Goal: Task Accomplishment & Management: Complete application form

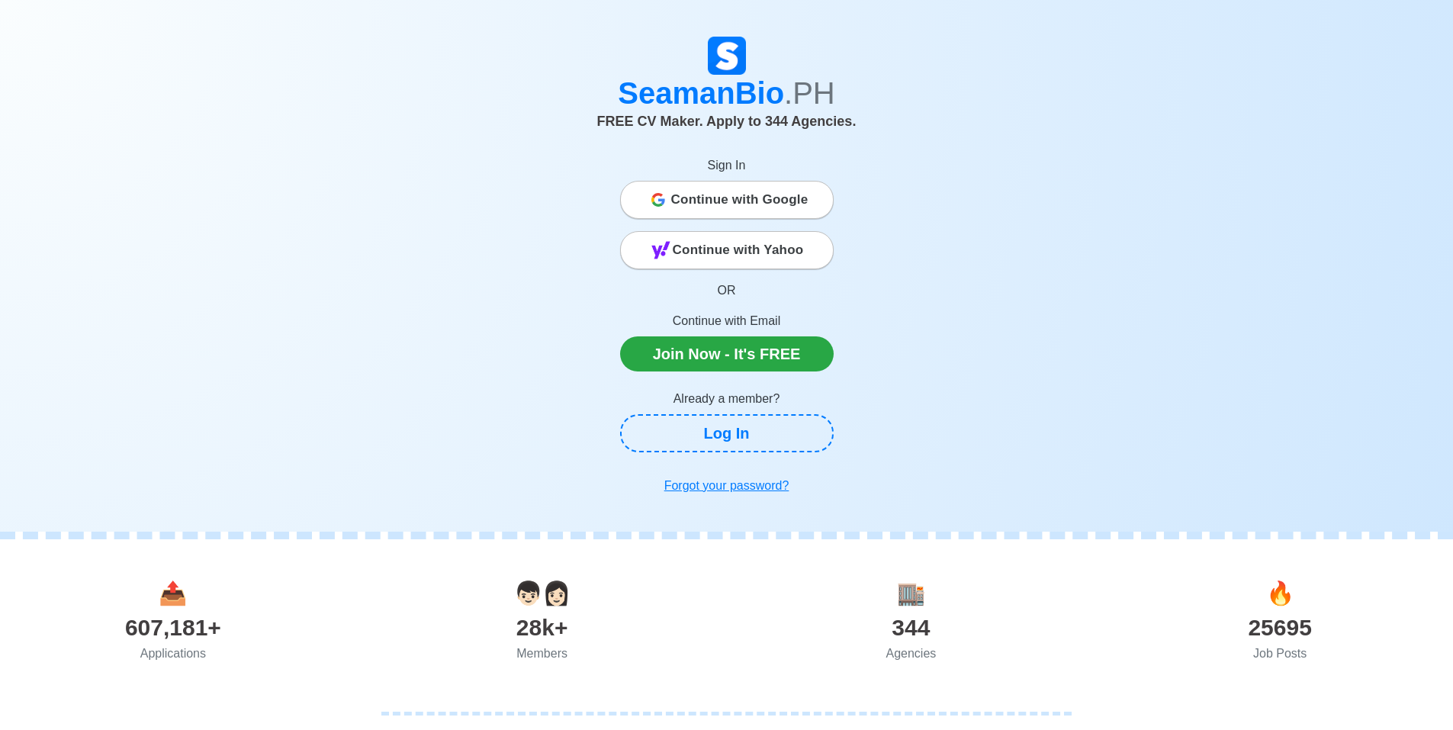
click at [737, 196] on span "Continue with Google" at bounding box center [739, 200] width 137 height 31
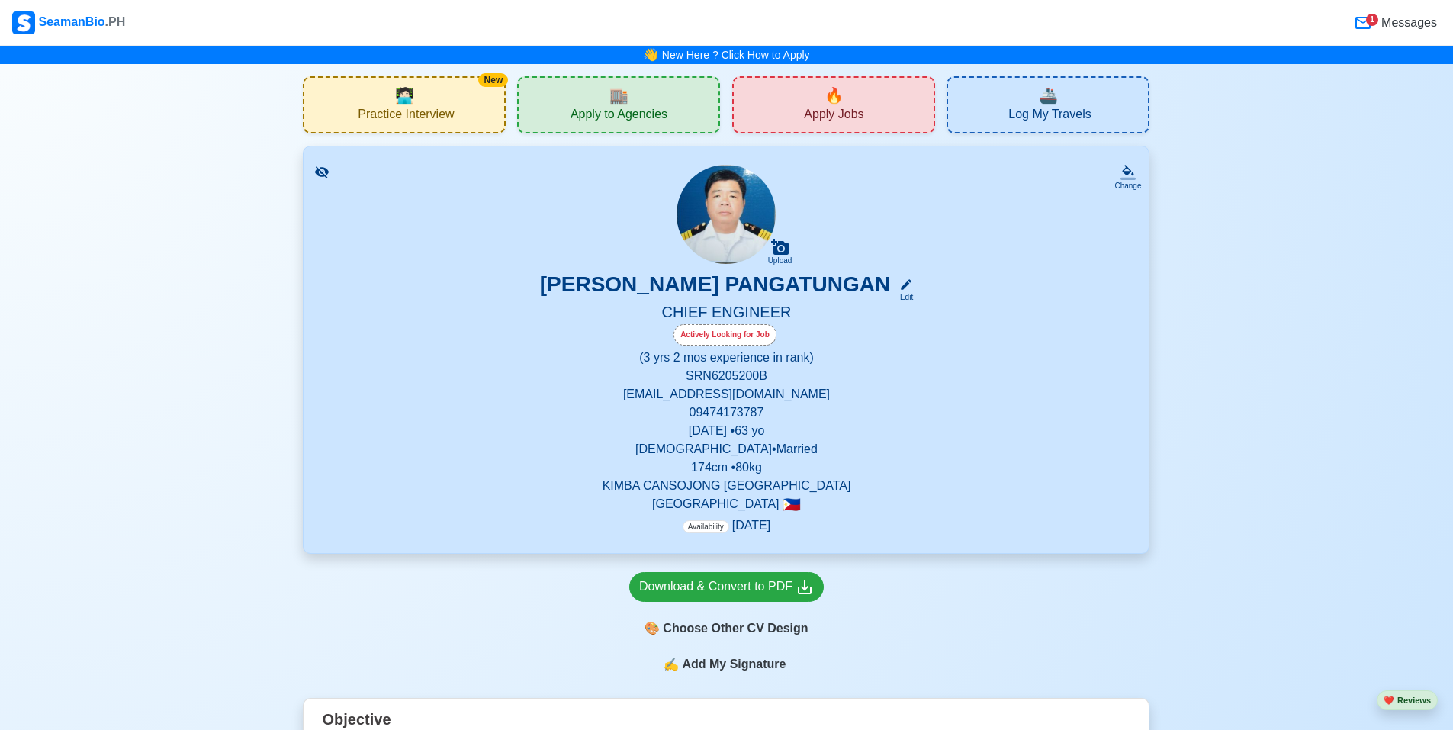
click at [647, 120] on span "Apply to Agencies" at bounding box center [618, 116] width 97 height 19
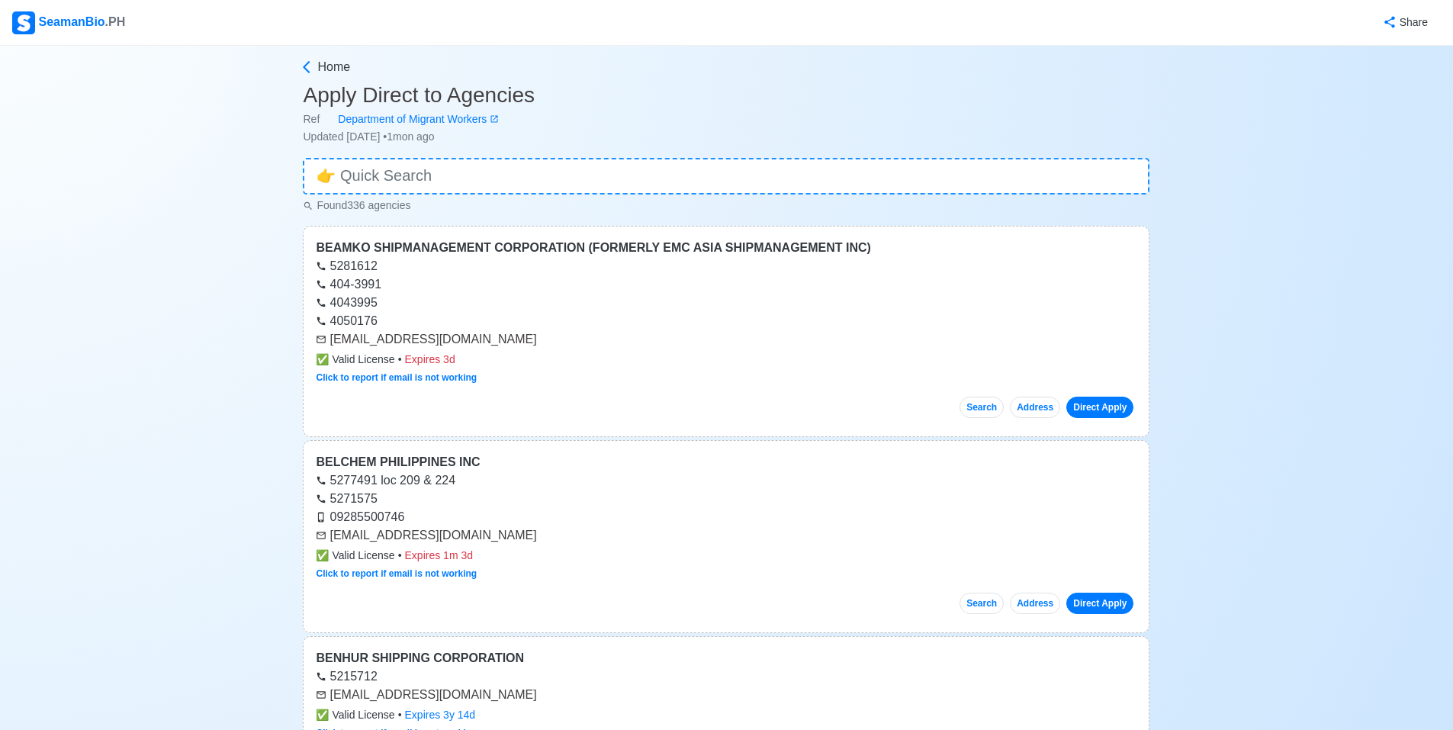
click at [549, 292] on div "404-3991" at bounding box center [726, 284] width 821 height 18
click at [1106, 413] on link "Direct Apply" at bounding box center [1099, 407] width 67 height 21
click at [1108, 606] on link "Direct Apply" at bounding box center [1099, 603] width 67 height 21
click at [1108, 607] on link "Direct Apply" at bounding box center [1099, 603] width 67 height 21
click at [981, 408] on button "Search" at bounding box center [981, 407] width 44 height 21
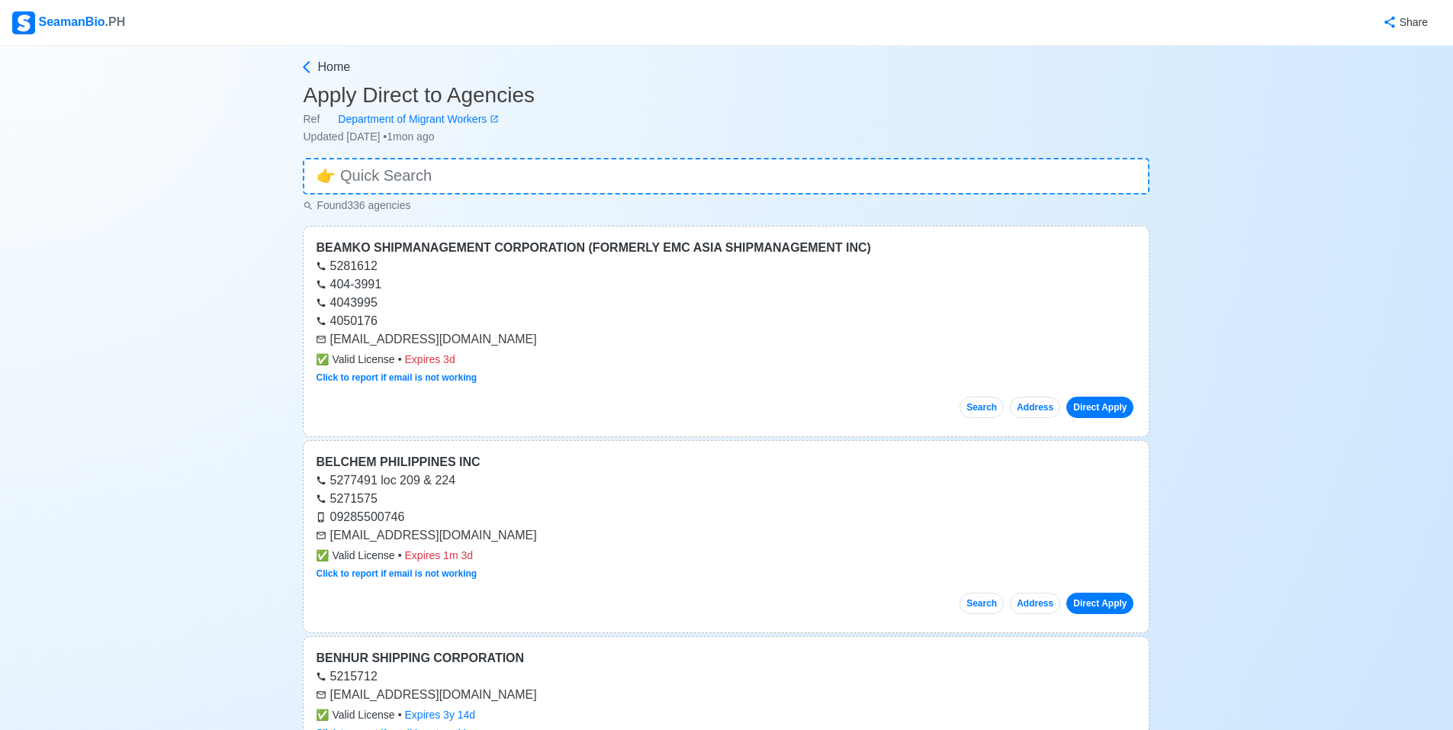
click at [1059, 415] on div "Search Address Direct Apply" at bounding box center [726, 401] width 821 height 34
click at [1051, 408] on button "Address" at bounding box center [1035, 407] width 50 height 21
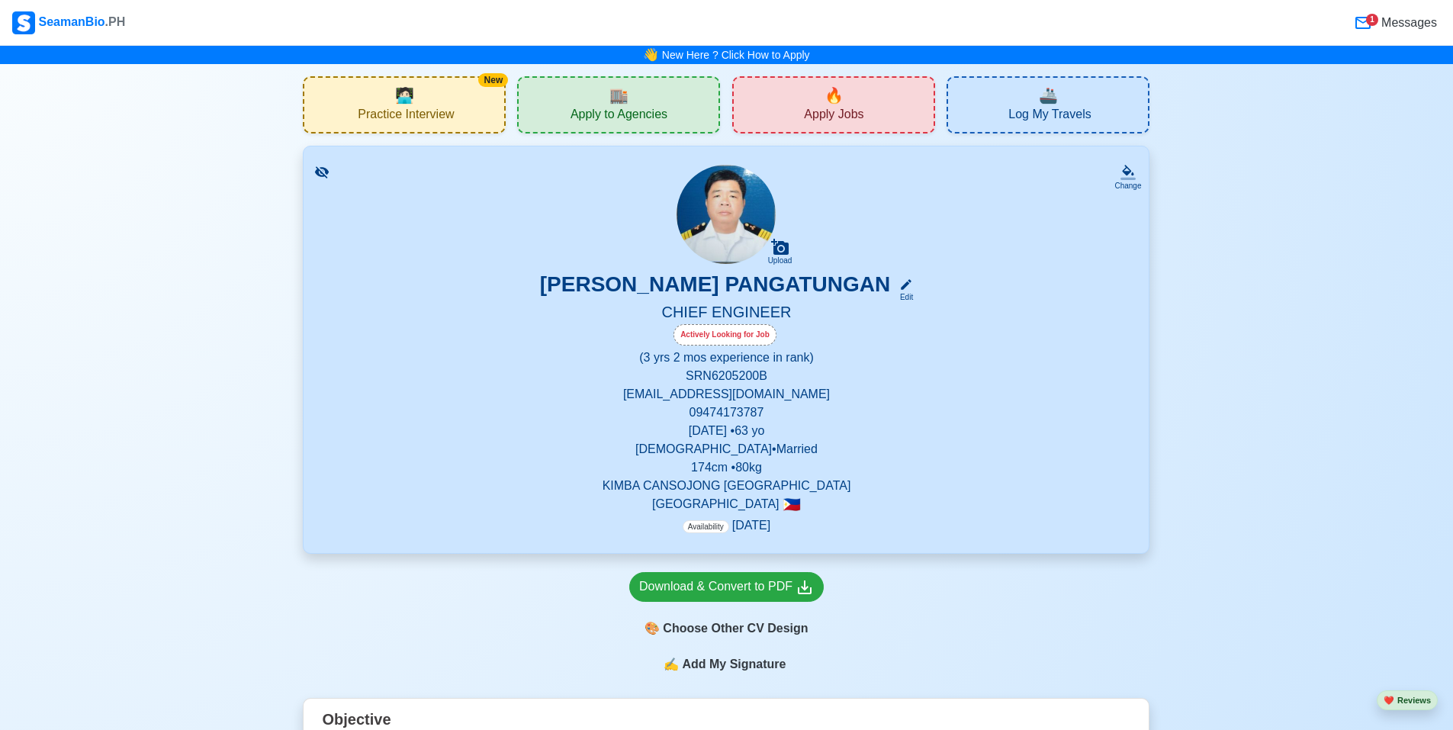
click at [1408, 18] on span "Messages" at bounding box center [1407, 23] width 59 height 18
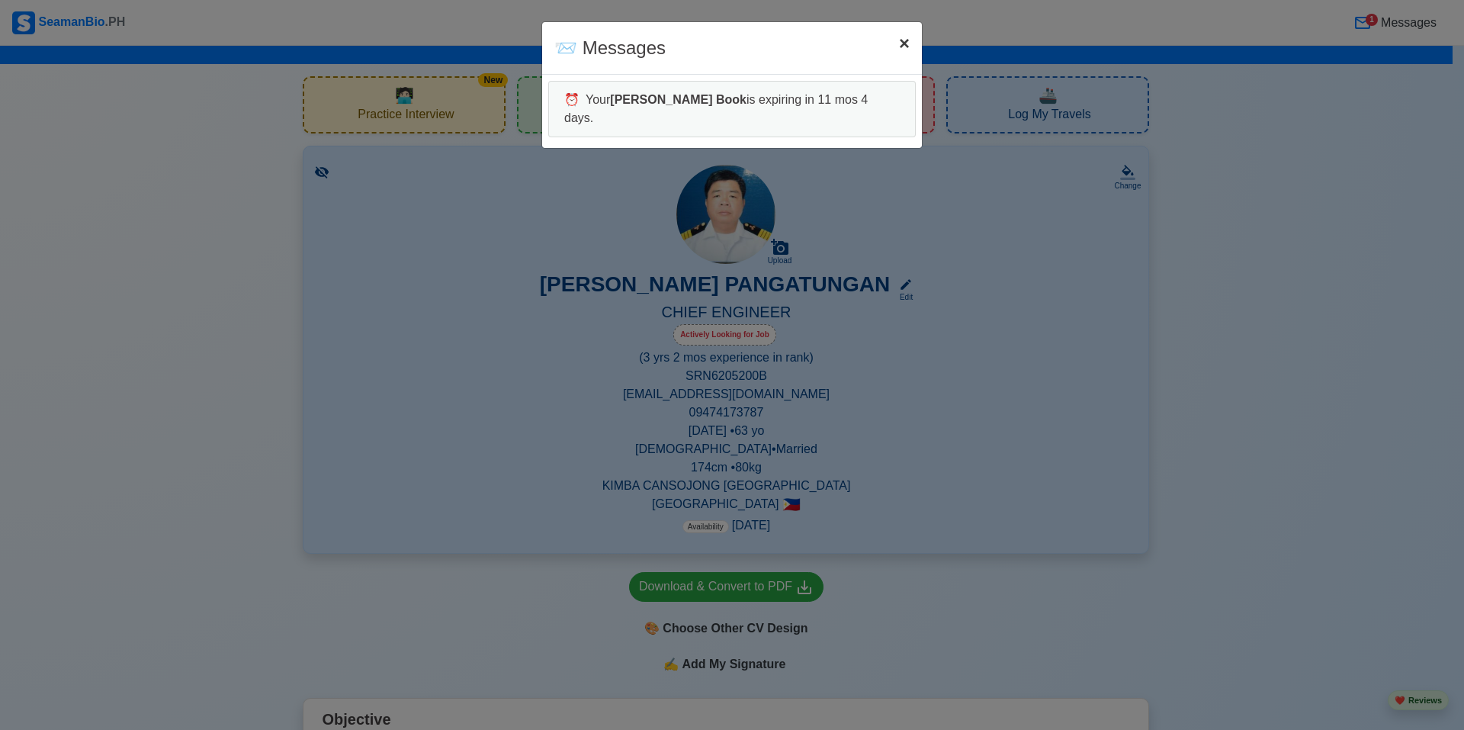
click at [905, 43] on span "×" at bounding box center [904, 43] width 11 height 21
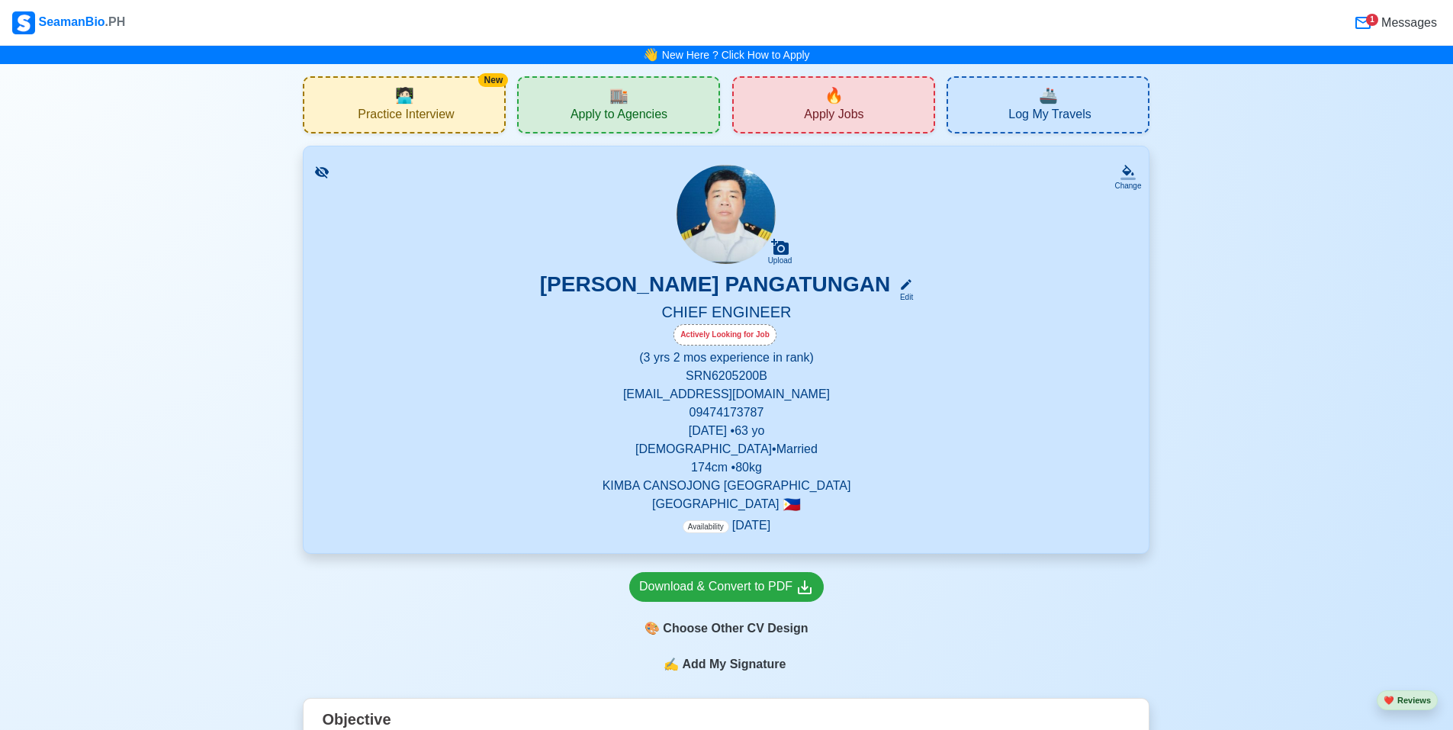
click at [88, 14] on div "SeamanBio .PH" at bounding box center [68, 22] width 113 height 23
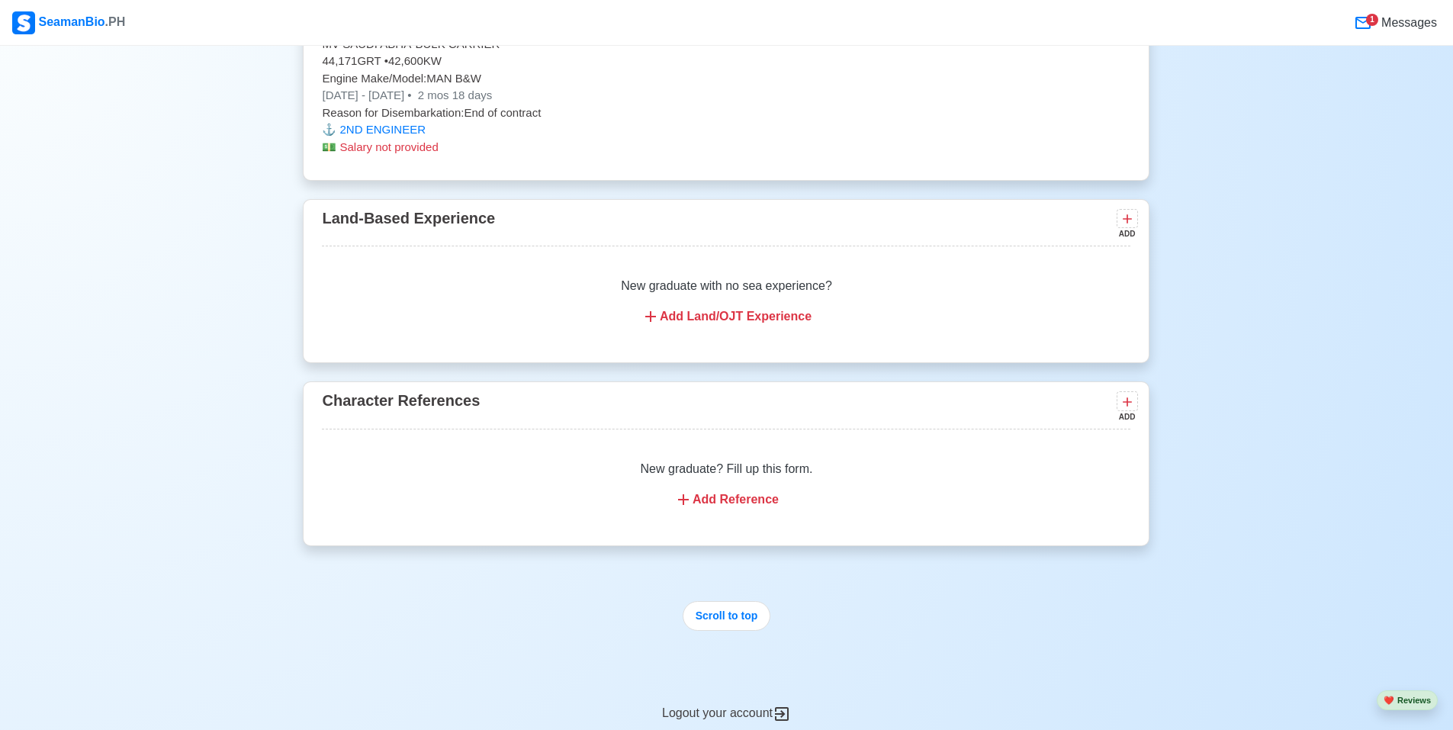
scroll to position [6239, 0]
